Goal: Information Seeking & Learning: Learn about a topic

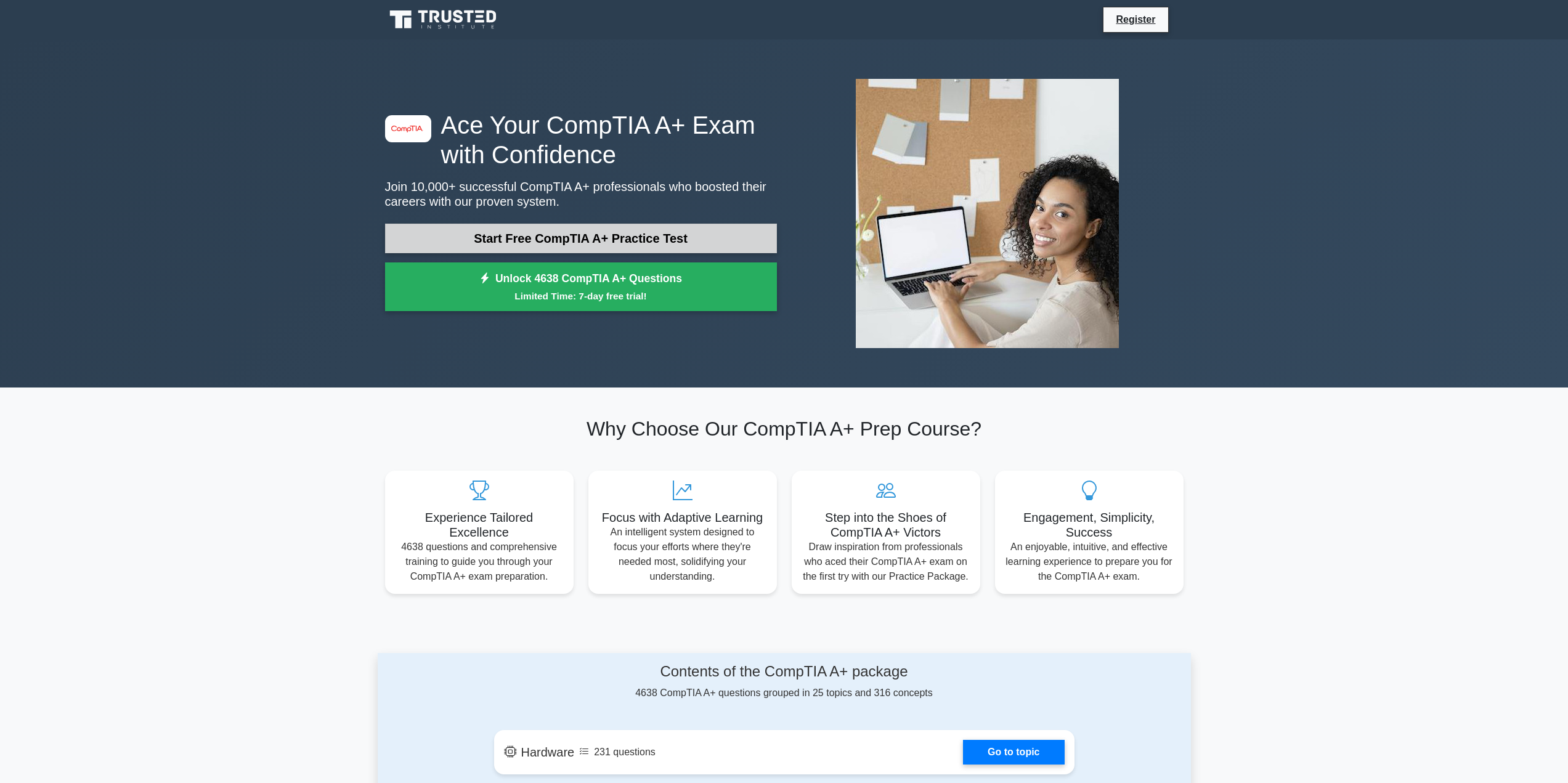
click at [586, 234] on link "Start Free CompTIA A+ Practice Test" at bounding box center [581, 238] width 392 height 30
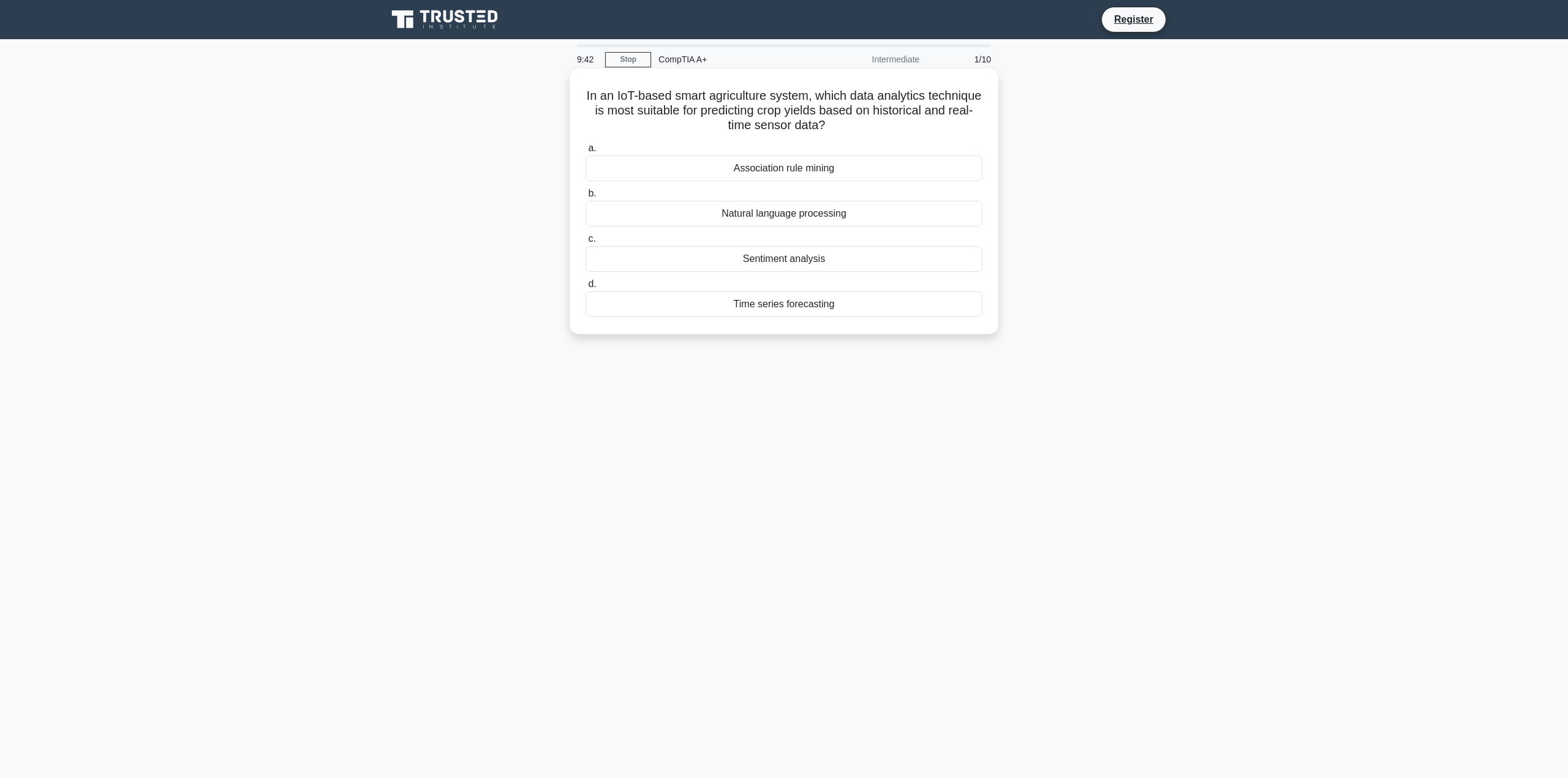
click at [857, 311] on div "Time series forecasting" at bounding box center [784, 305] width 397 height 26
click at [585, 289] on input "d. Time series forecasting" at bounding box center [585, 284] width 0 height 8
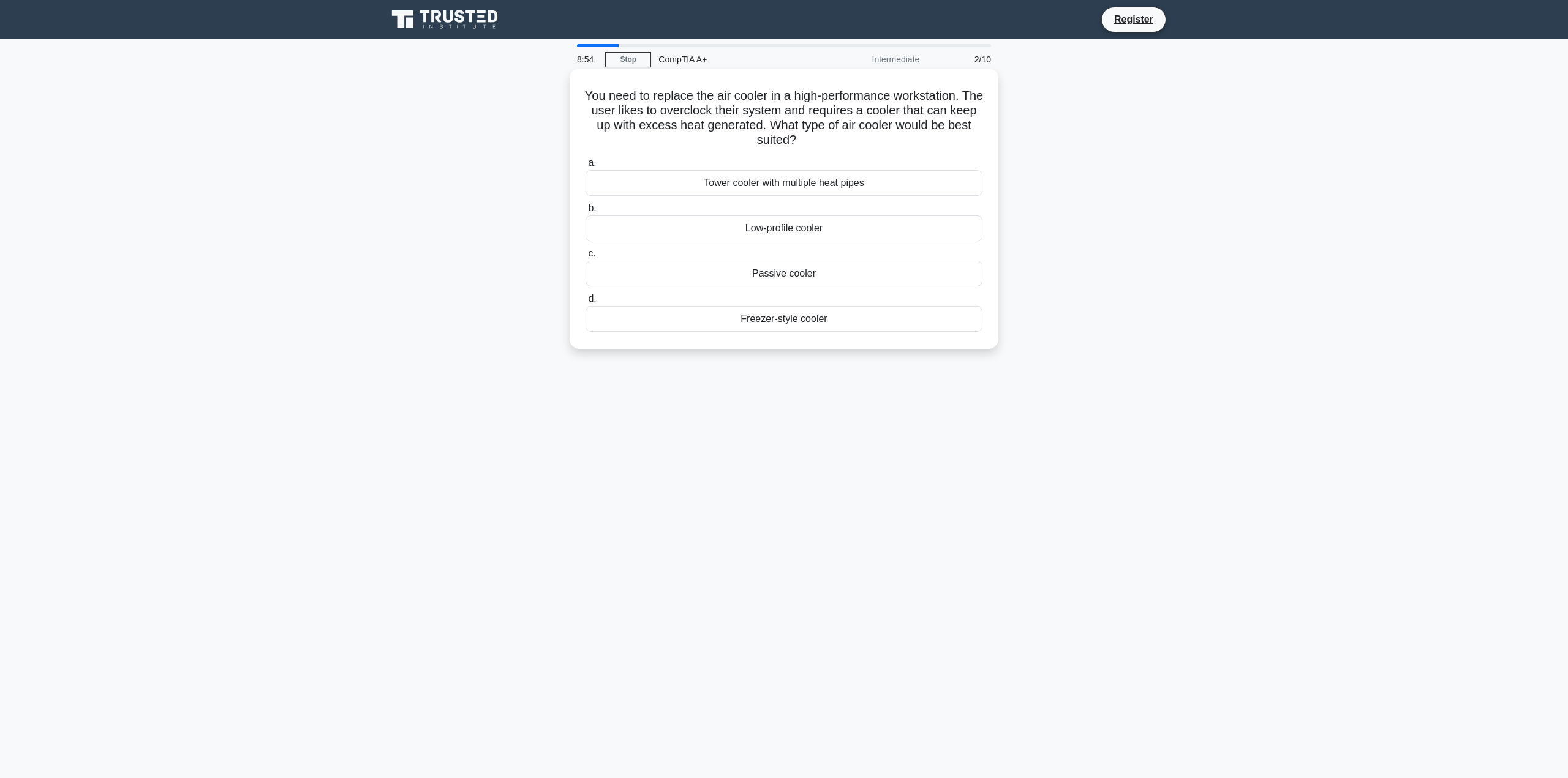
click at [902, 320] on div "Freezer-style cooler" at bounding box center [784, 319] width 397 height 26
click at [585, 303] on input "d. Freezer-style cooler" at bounding box center [585, 299] width 0 height 8
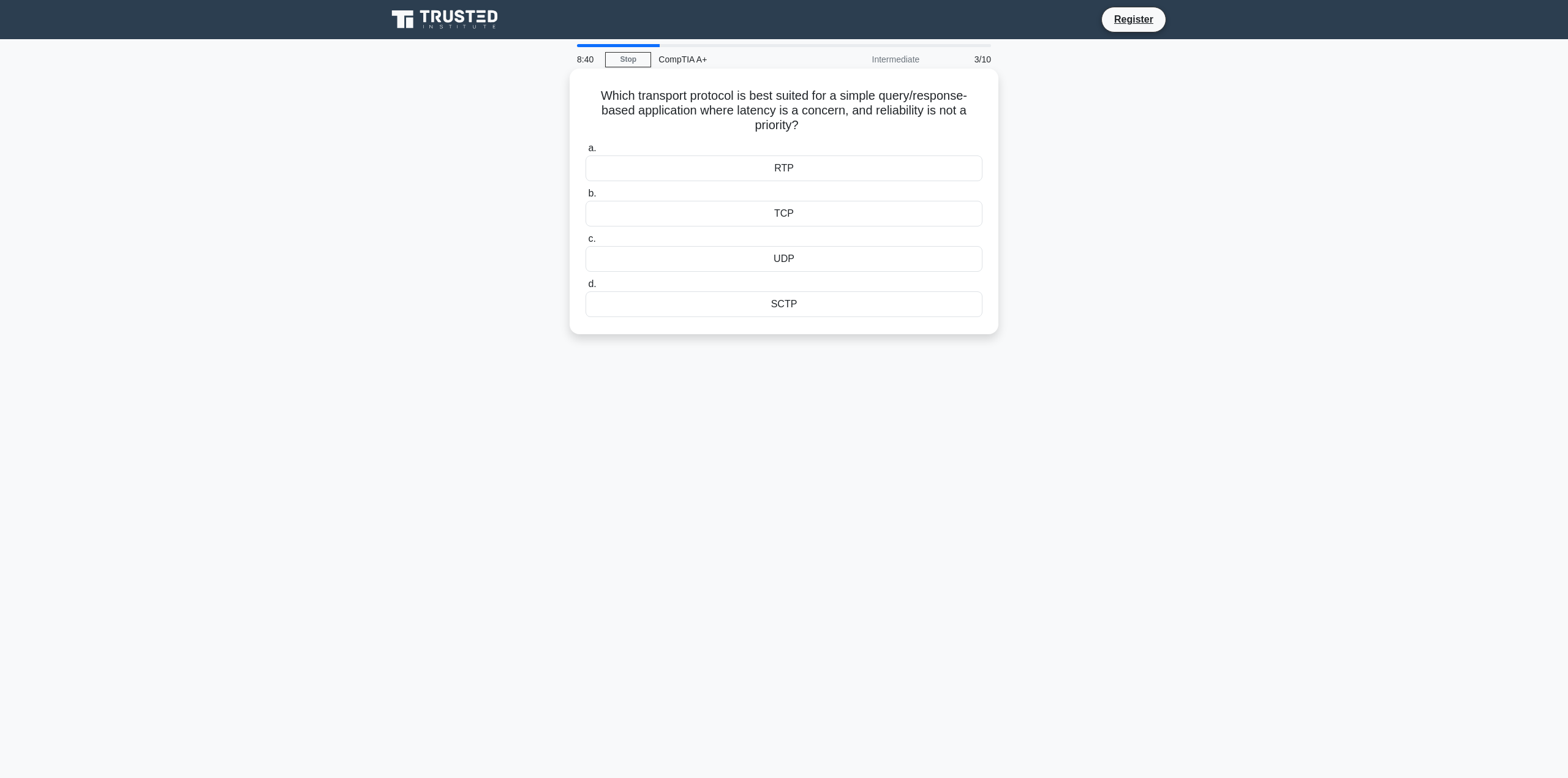
click at [779, 263] on div "UDP" at bounding box center [784, 259] width 397 height 26
click at [585, 243] on input "c. UDP" at bounding box center [585, 239] width 0 height 8
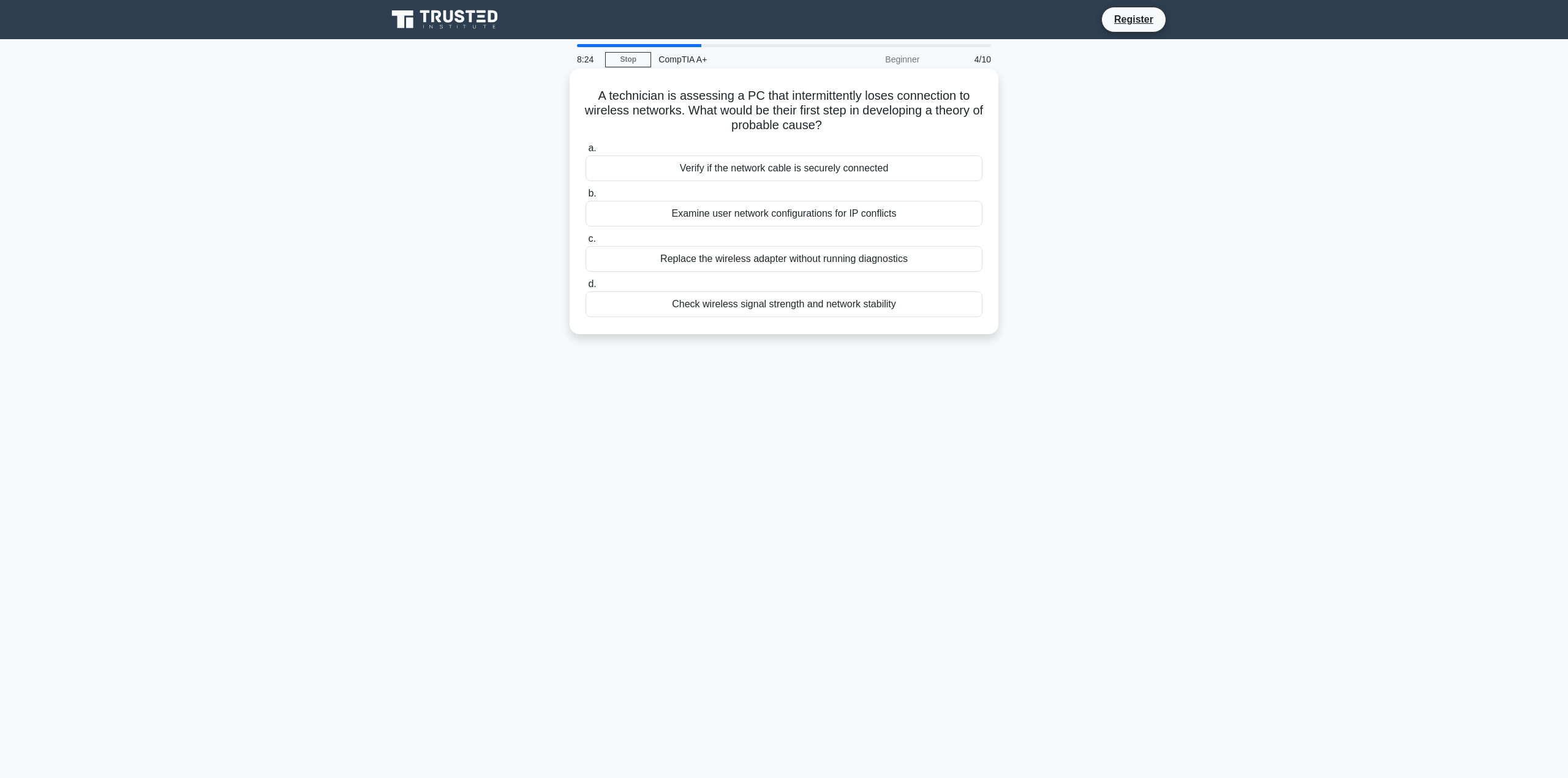
click at [803, 173] on div "Verify if the network cable is securely connected" at bounding box center [784, 169] width 397 height 26
click at [585, 153] on input "a. Verify if the network cable is securely connected" at bounding box center [585, 148] width 0 height 8
click at [895, 254] on div "Replace the SCSI backplane with a SATA-compatible version" at bounding box center [784, 259] width 397 height 26
click at [585, 243] on input "c. Replace the SCSI backplane with a SATA-compatible version" at bounding box center [585, 239] width 0 height 8
click at [872, 276] on div "a. Check if enough RAM is available b. Try a different drawing software c. d." at bounding box center [784, 229] width 411 height 181
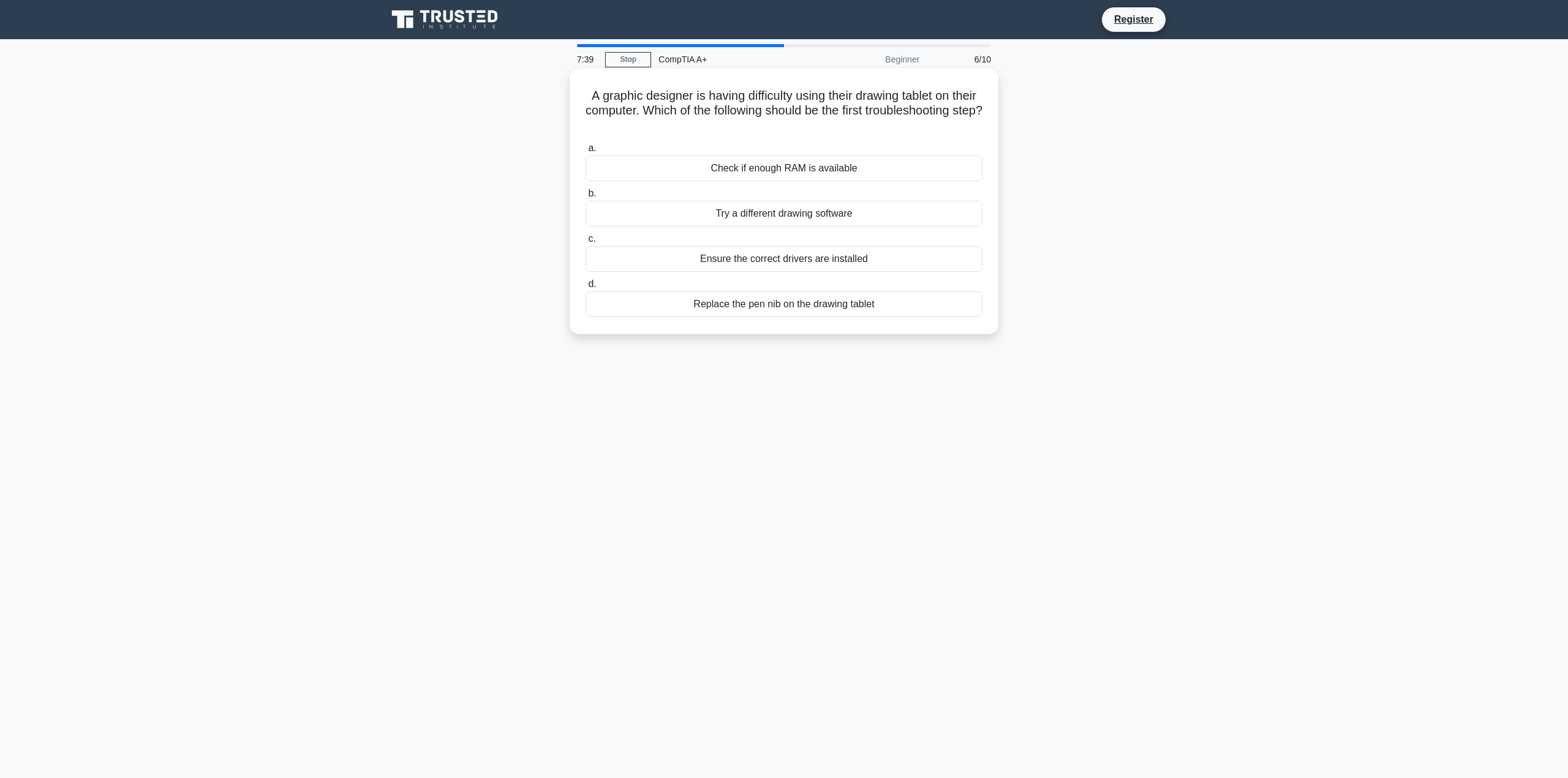
click at [887, 260] on div "Ensure the correct drivers are installed" at bounding box center [784, 259] width 397 height 26
click at [585, 243] on input "c. Ensure the correct drivers are installed" at bounding box center [585, 239] width 0 height 8
click at [891, 317] on div "Upgrade to 16 GB of DDR4-2133 RAM" at bounding box center [784, 305] width 397 height 26
click at [585, 289] on input "d. Upgrade to 16 GB of DDR4-2133 RAM" at bounding box center [585, 284] width 0 height 8
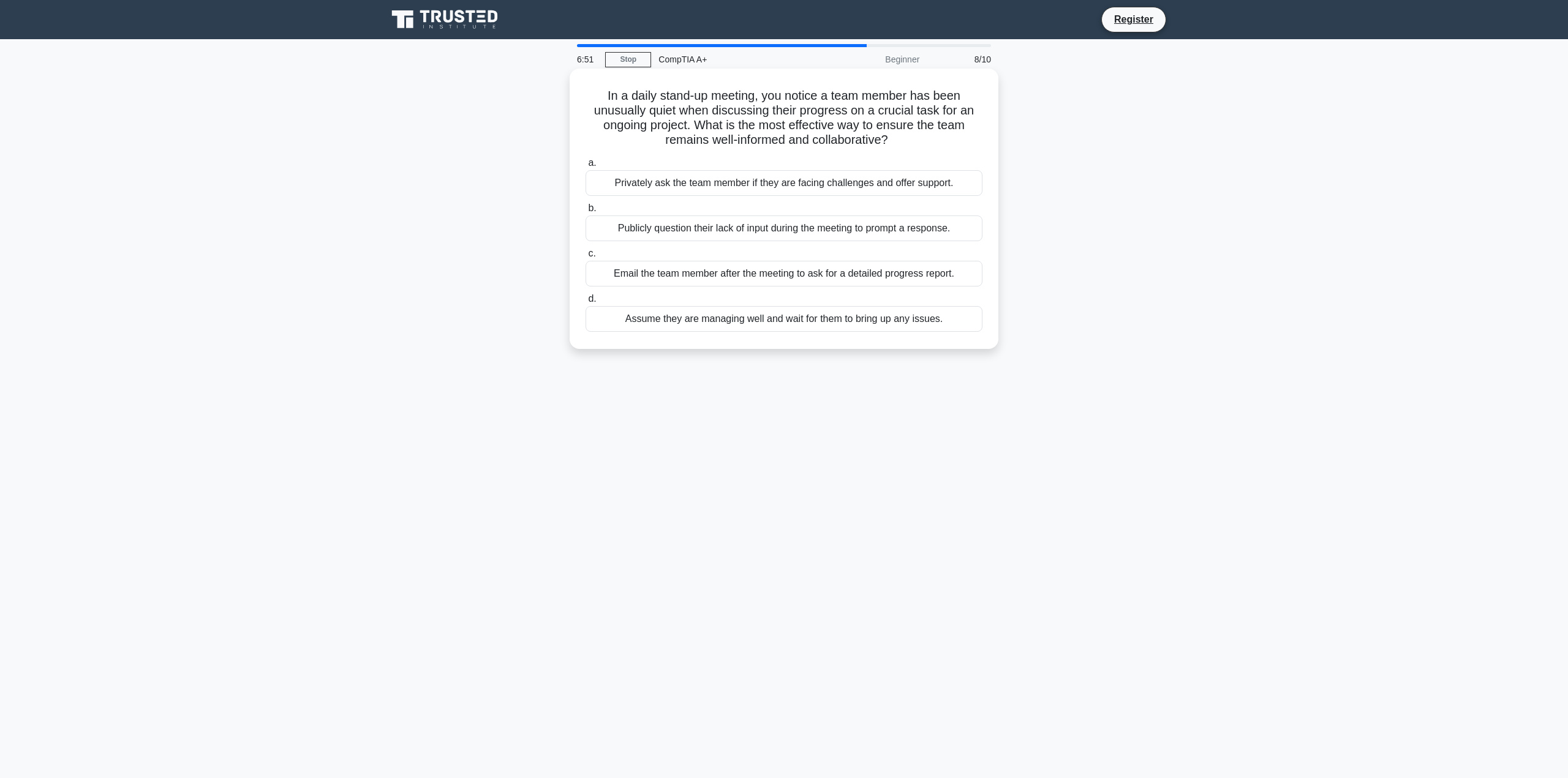
click at [960, 178] on div "Privately ask the team member if they are facing challenges and offer support." at bounding box center [784, 183] width 397 height 26
click at [585, 167] on input "a. Privately ask the team member if they are facing challenges and offer suppor…" at bounding box center [585, 163] width 0 height 8
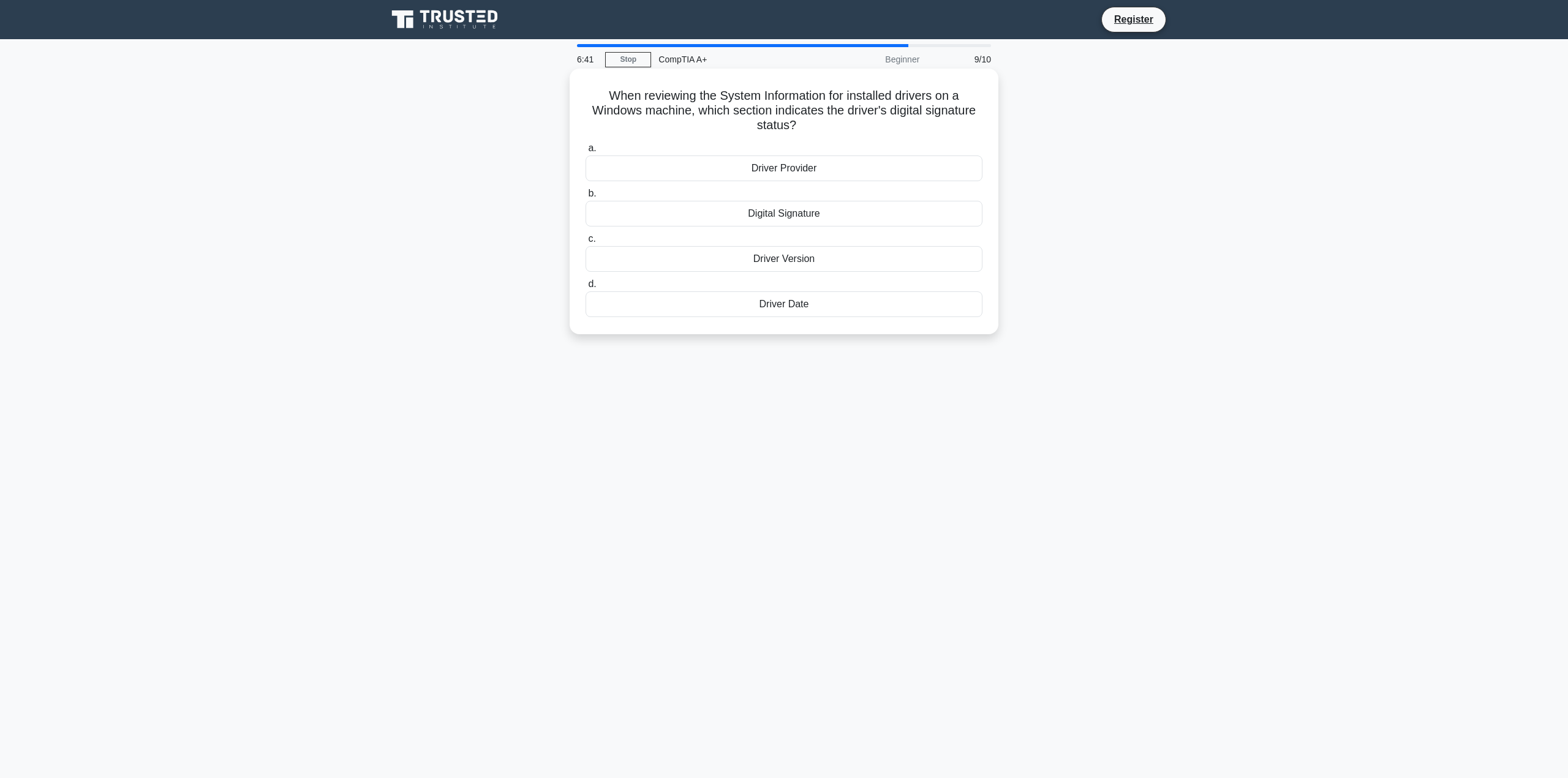
click at [902, 213] on div "Digital Signature" at bounding box center [784, 214] width 397 height 26
click at [585, 198] on input "b. Digital Signature" at bounding box center [585, 193] width 0 height 8
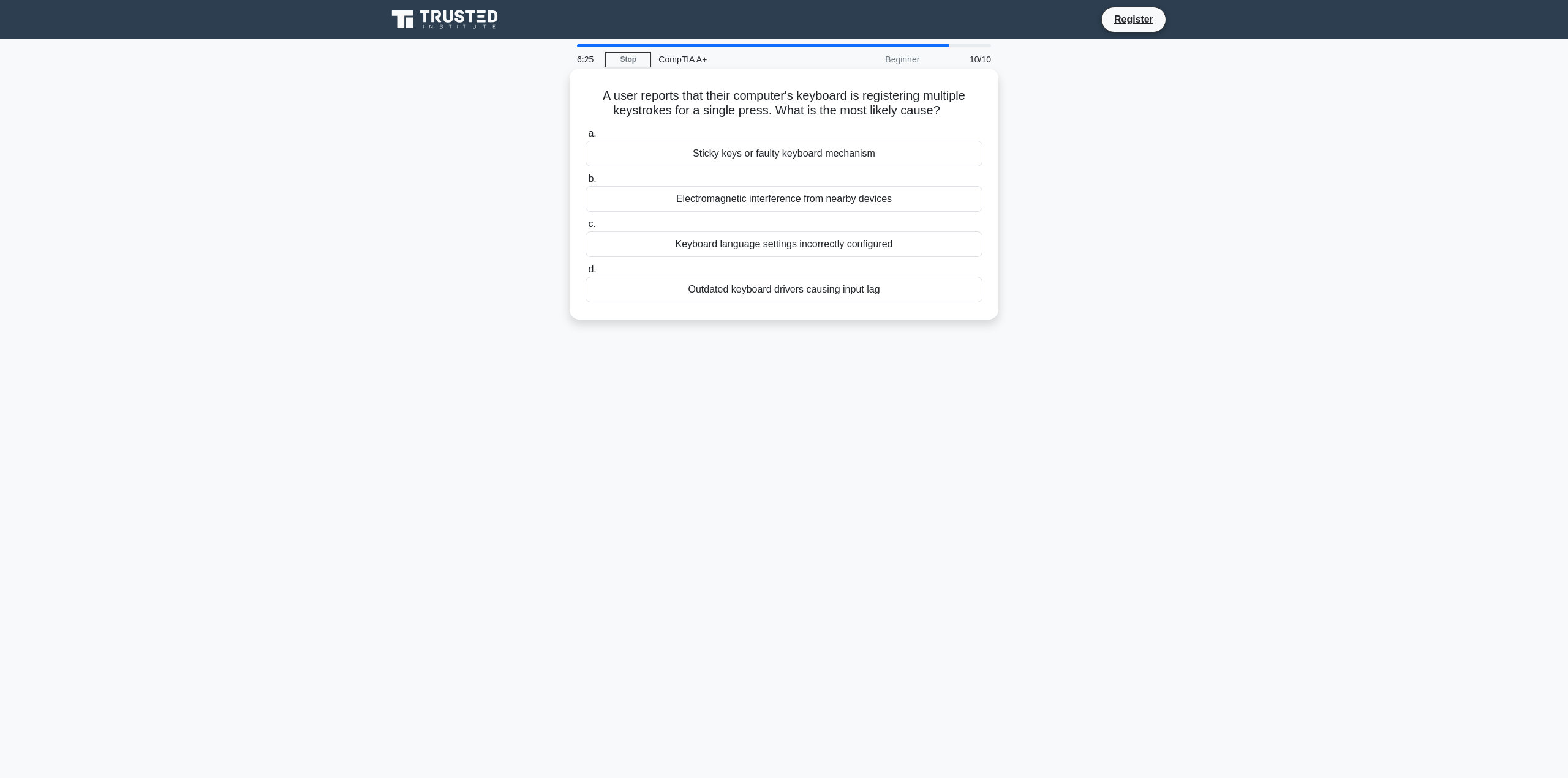
click at [945, 149] on div "Sticky keys or faulty keyboard mechanism" at bounding box center [784, 154] width 397 height 26
click at [585, 138] on input "a. Sticky keys or faulty keyboard mechanism" at bounding box center [585, 134] width 0 height 8
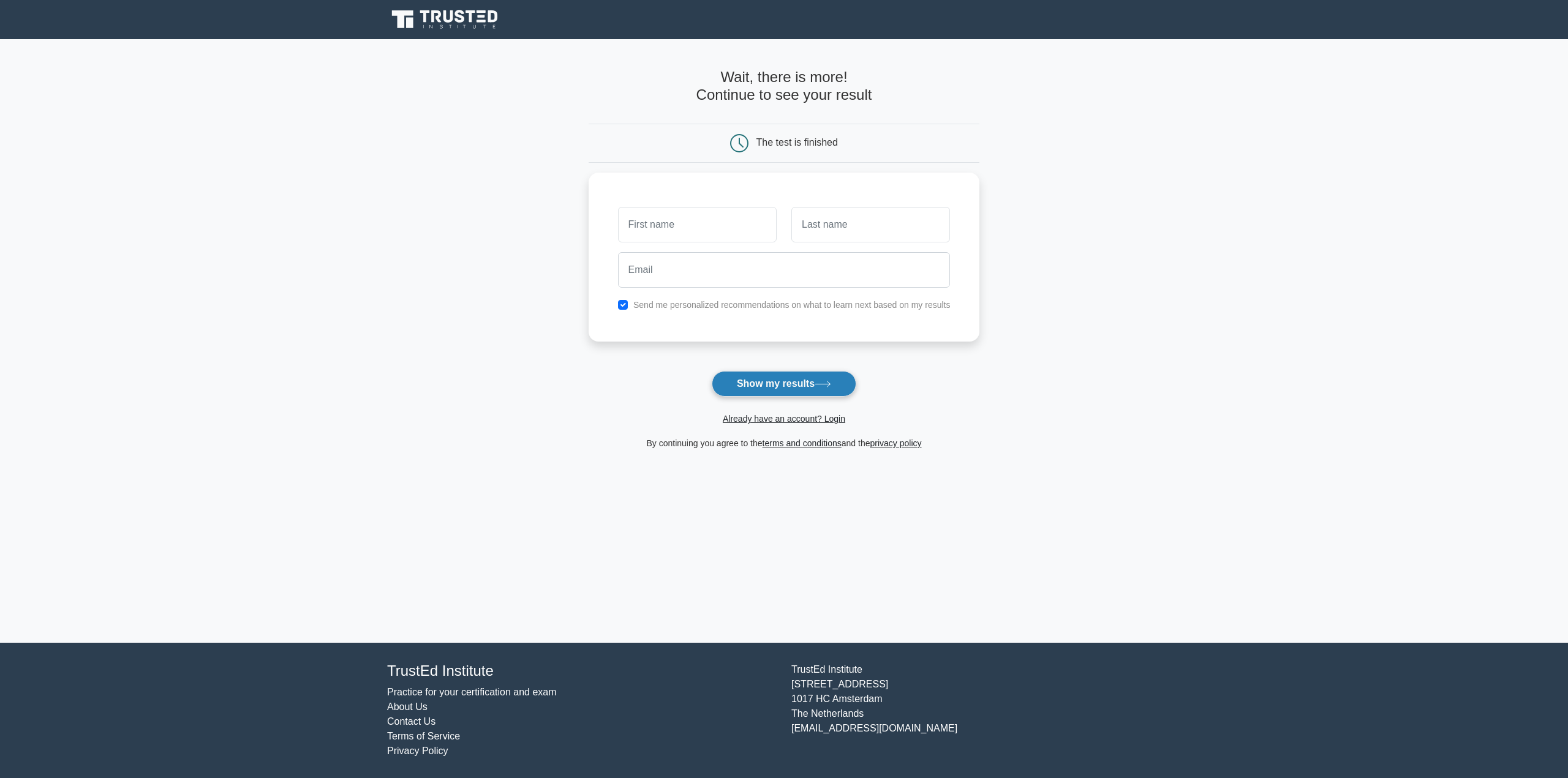
click at [778, 389] on button "Show my results" at bounding box center [784, 384] width 145 height 26
click at [1071, 297] on main "Wait, there is more! Continue to see your result The test is finished and the" at bounding box center [784, 341] width 1568 height 604
click at [816, 146] on div "The test is finished" at bounding box center [797, 142] width 81 height 10
click at [814, 387] on button "Show my results" at bounding box center [784, 384] width 145 height 26
drag, startPoint x: 225, startPoint y: 299, endPoint x: 225, endPoint y: 289, distance: 10.0
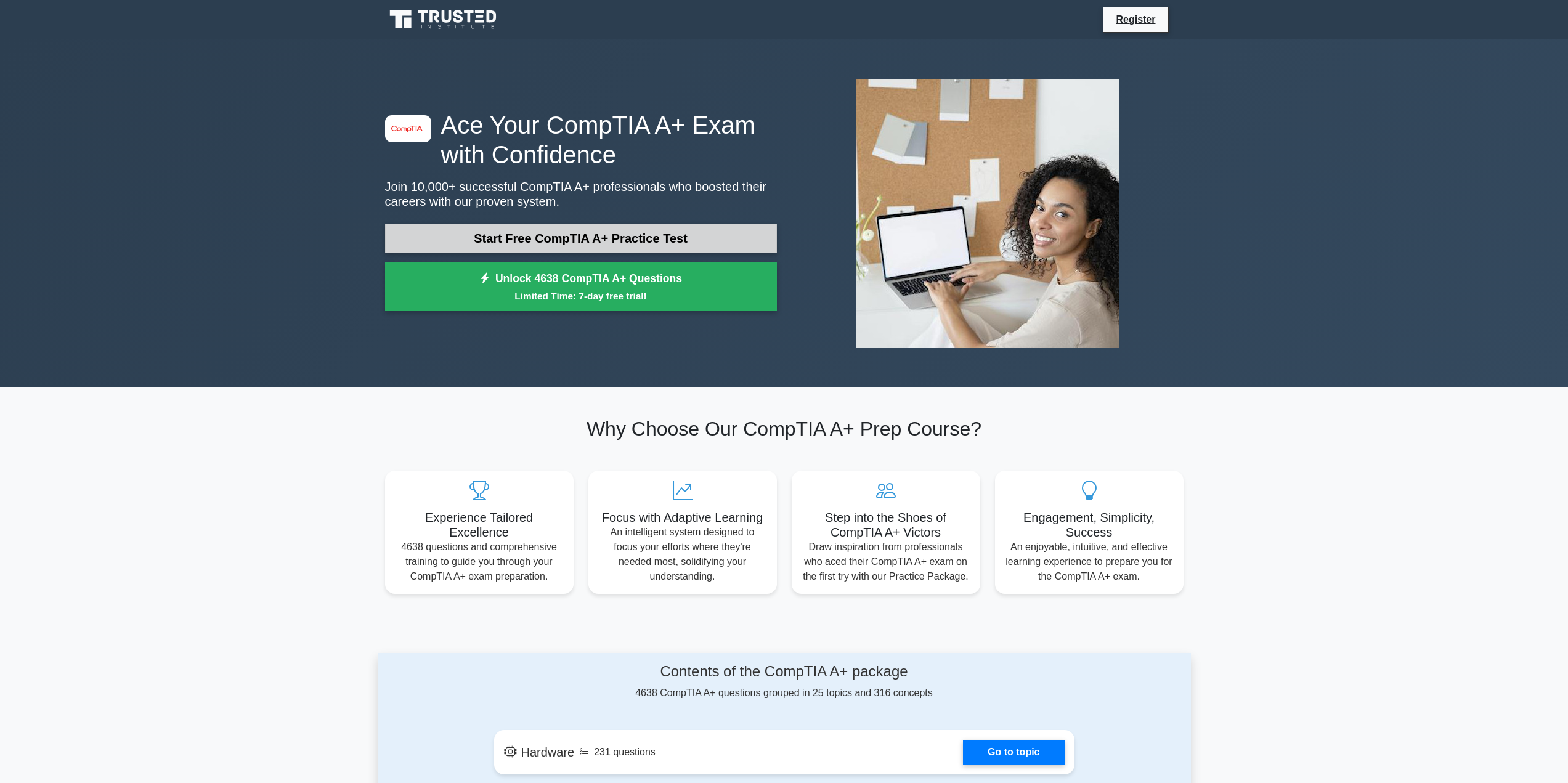
click at [666, 236] on link "Start Free CompTIA A+ Practice Test" at bounding box center [581, 238] width 392 height 30
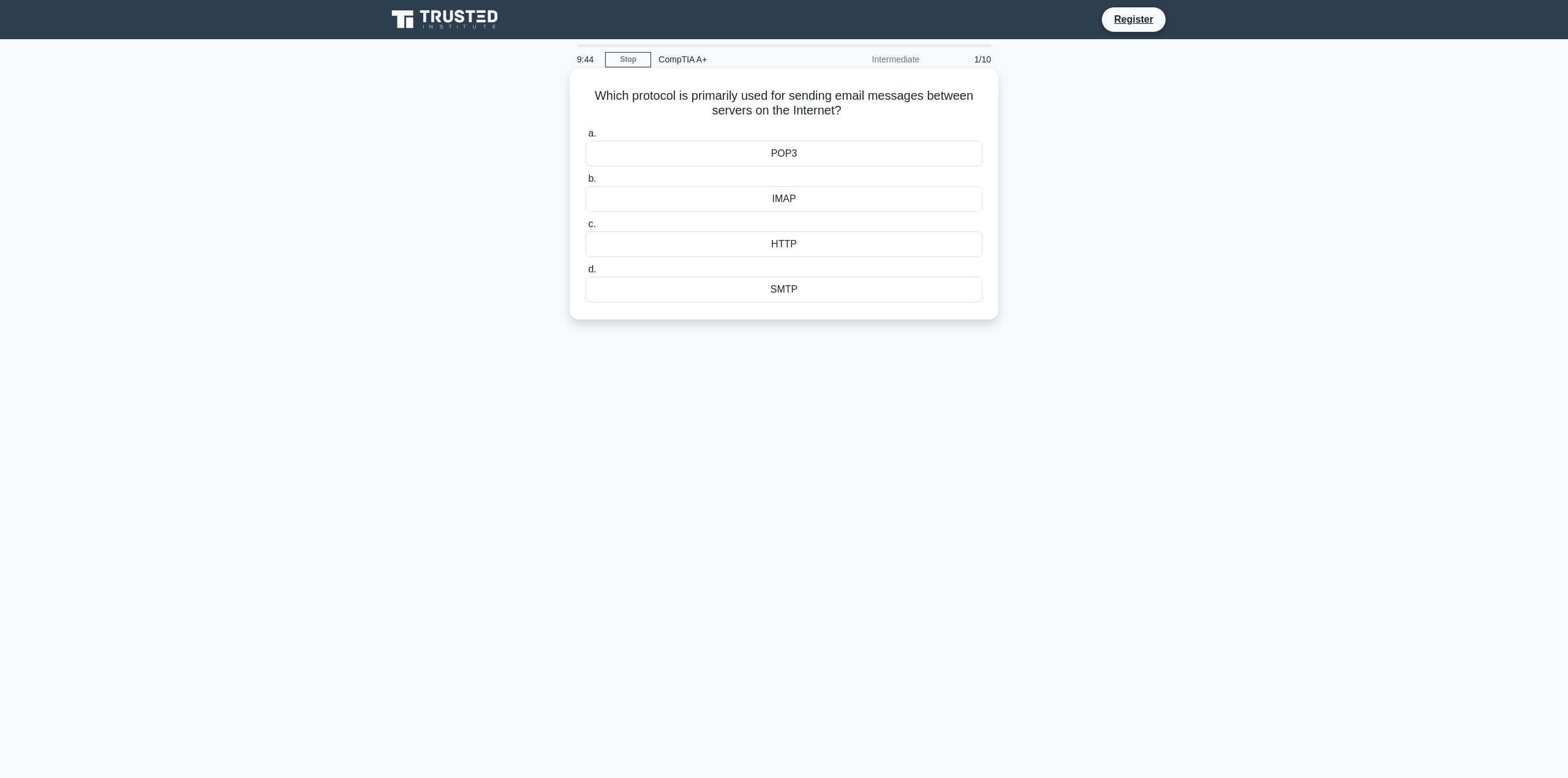
click at [846, 299] on div "SMTP" at bounding box center [784, 290] width 397 height 26
click at [585, 274] on input "d. SMTP" at bounding box center [585, 270] width 0 height 8
click at [880, 290] on div "Organic Light Emitting Diode" at bounding box center [784, 290] width 397 height 26
click at [585, 274] on input "d. Organic Light Emitting Diode" at bounding box center [585, 270] width 0 height 8
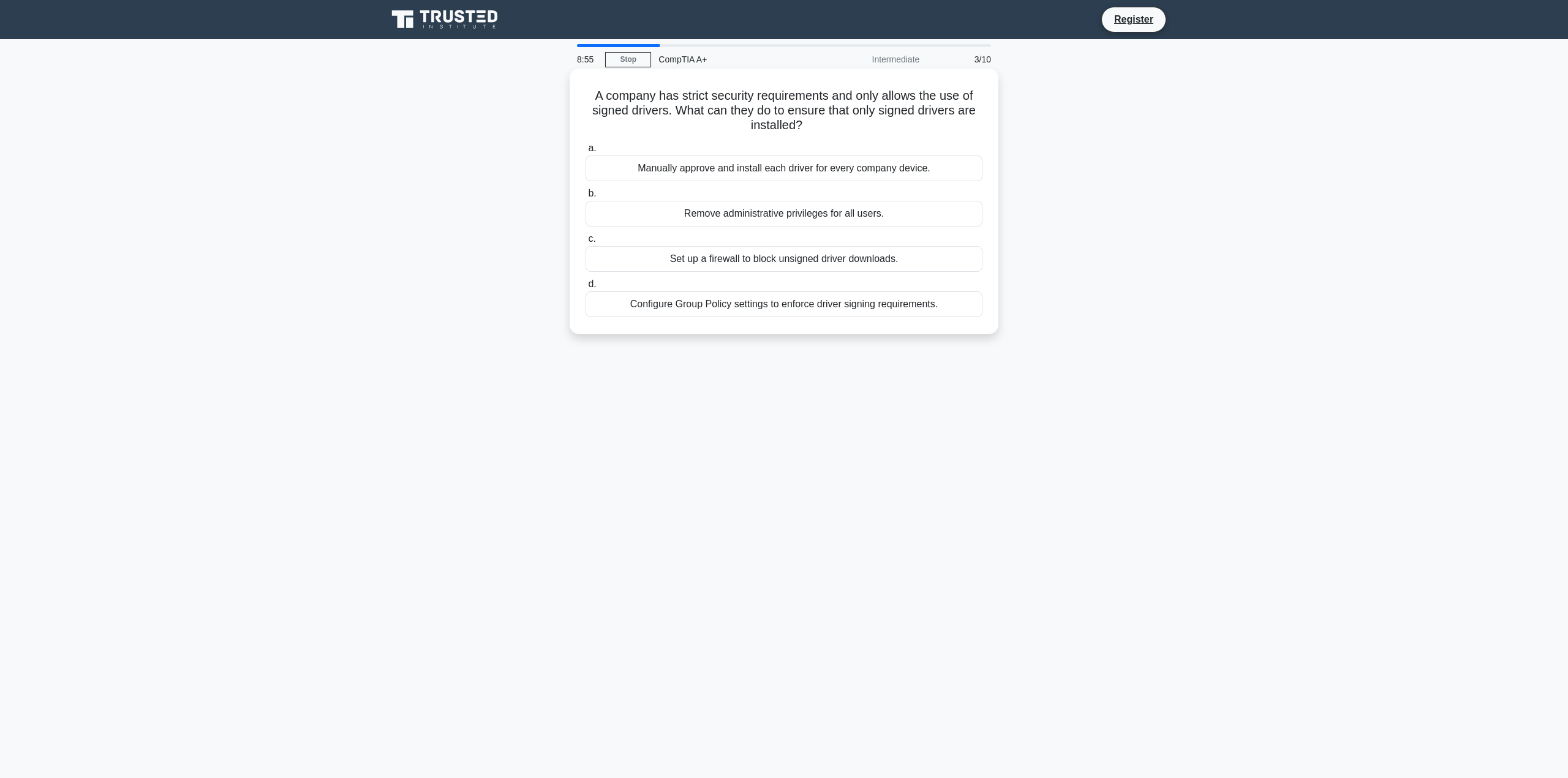
click at [945, 303] on div "Configure Group Policy settings to enforce driver signing requirements." at bounding box center [784, 305] width 397 height 26
click at [585, 289] on input "d. Configure Group Policy settings to enforce driver signing requirements." at bounding box center [585, 284] width 0 height 8
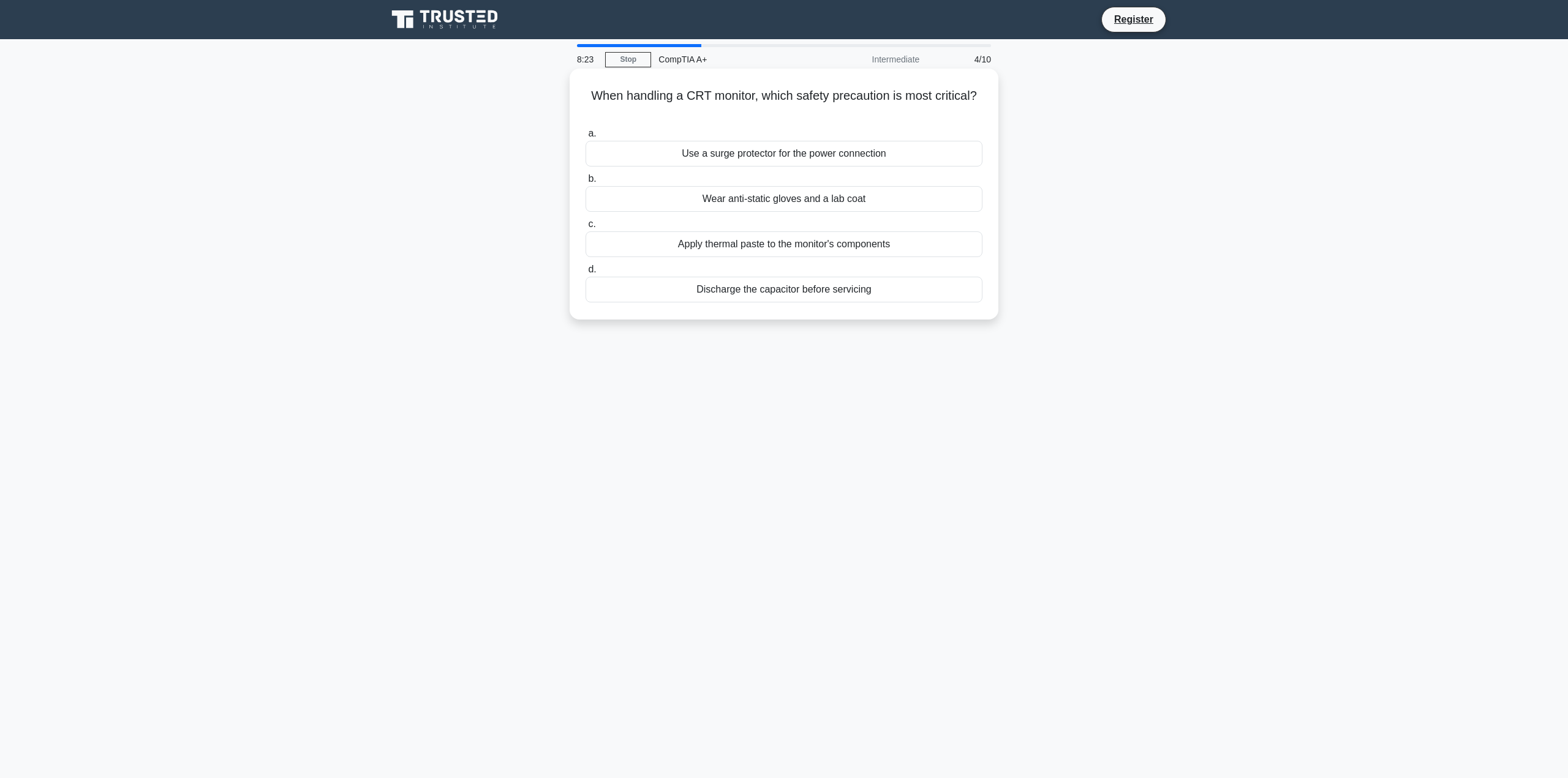
click at [878, 294] on div "Discharge the capacitor before servicing" at bounding box center [784, 290] width 397 height 26
click at [585, 274] on input "d. Discharge the capacitor before servicing" at bounding box center [585, 270] width 0 height 8
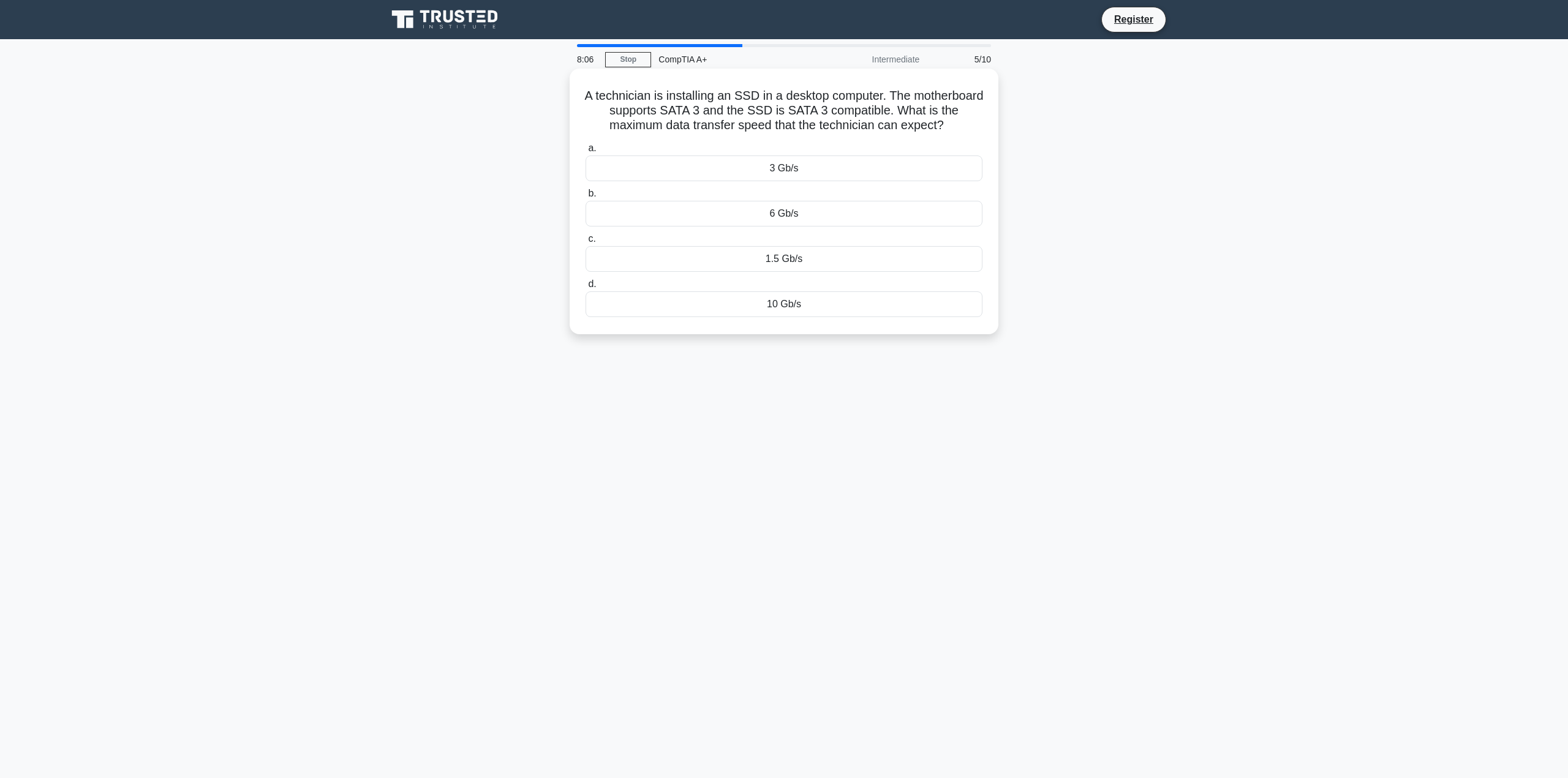
click at [810, 258] on div "1.5 Gb/s" at bounding box center [784, 259] width 397 height 26
click at [585, 243] on input "c. 1.5 Gb/s" at bounding box center [585, 239] width 0 height 8
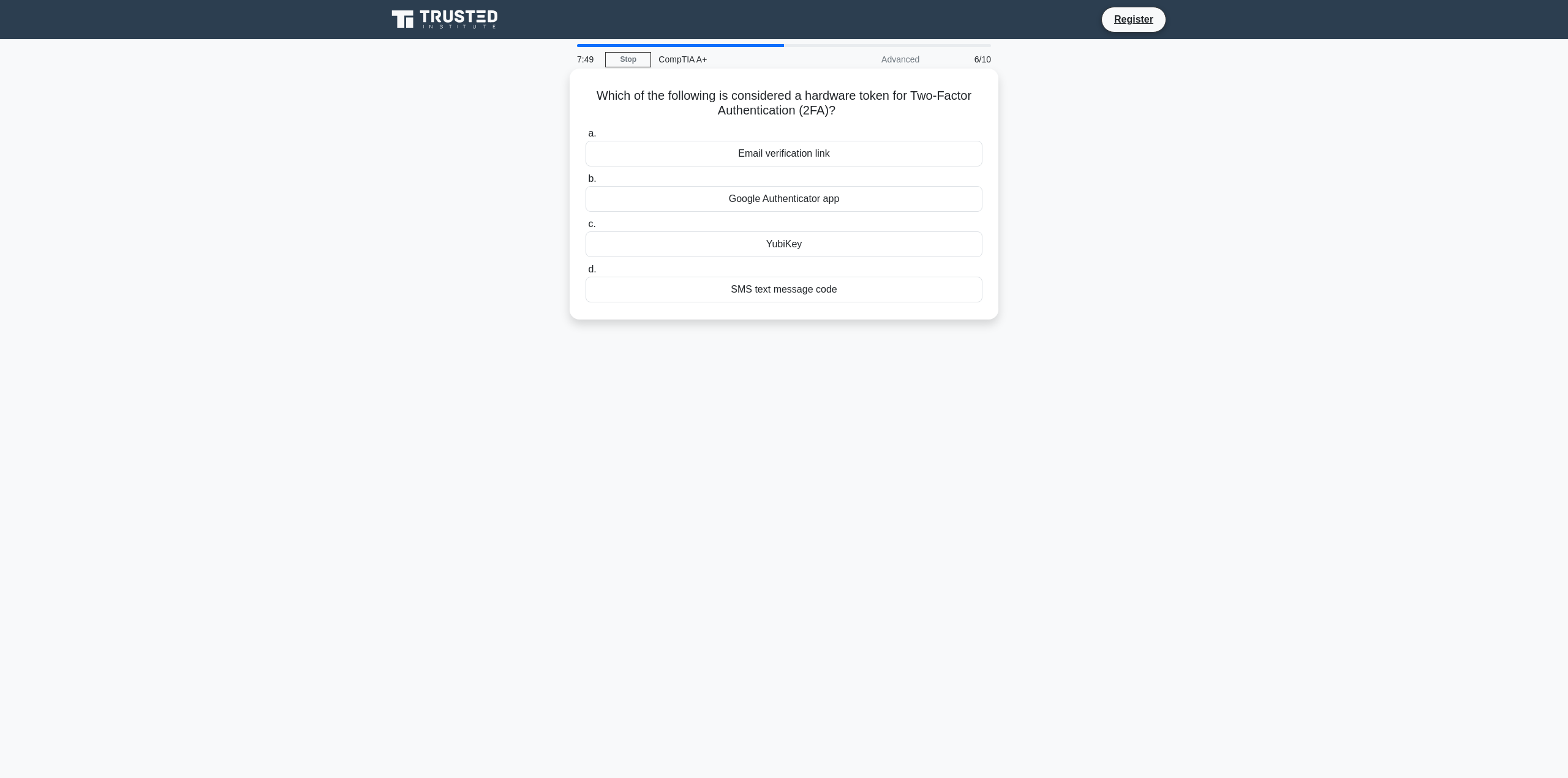
click at [870, 236] on div "YubiKey" at bounding box center [784, 244] width 397 height 26
click at [585, 228] on input "c. YubiKey" at bounding box center [585, 224] width 0 height 8
